Goal: Navigation & Orientation: Find specific page/section

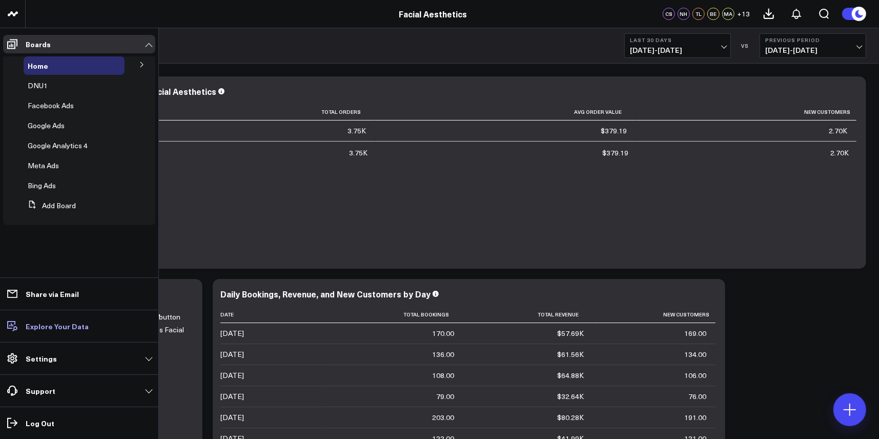
click at [47, 325] on p "Explore Your Data" at bounding box center [57, 326] width 63 height 8
